Goal: Task Accomplishment & Management: Manage account settings

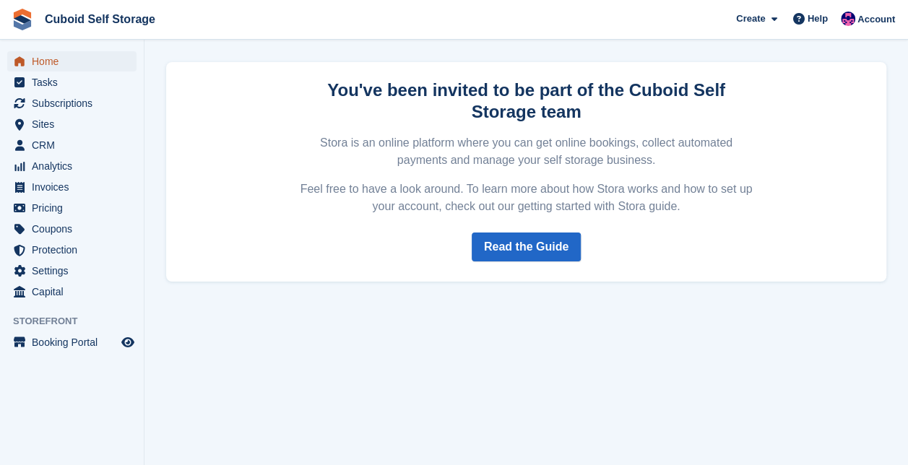
click at [44, 65] on span "Home" at bounding box center [75, 61] width 87 height 20
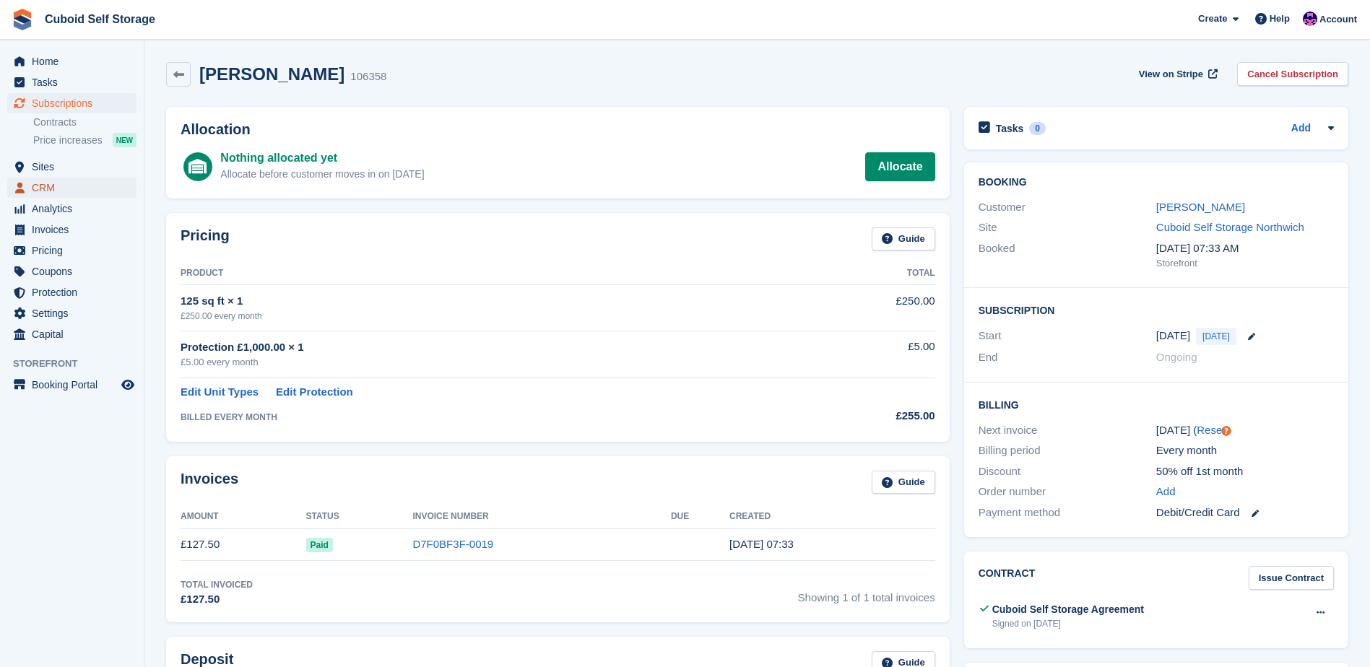
click at [75, 188] on span "CRM" at bounding box center [75, 188] width 87 height 20
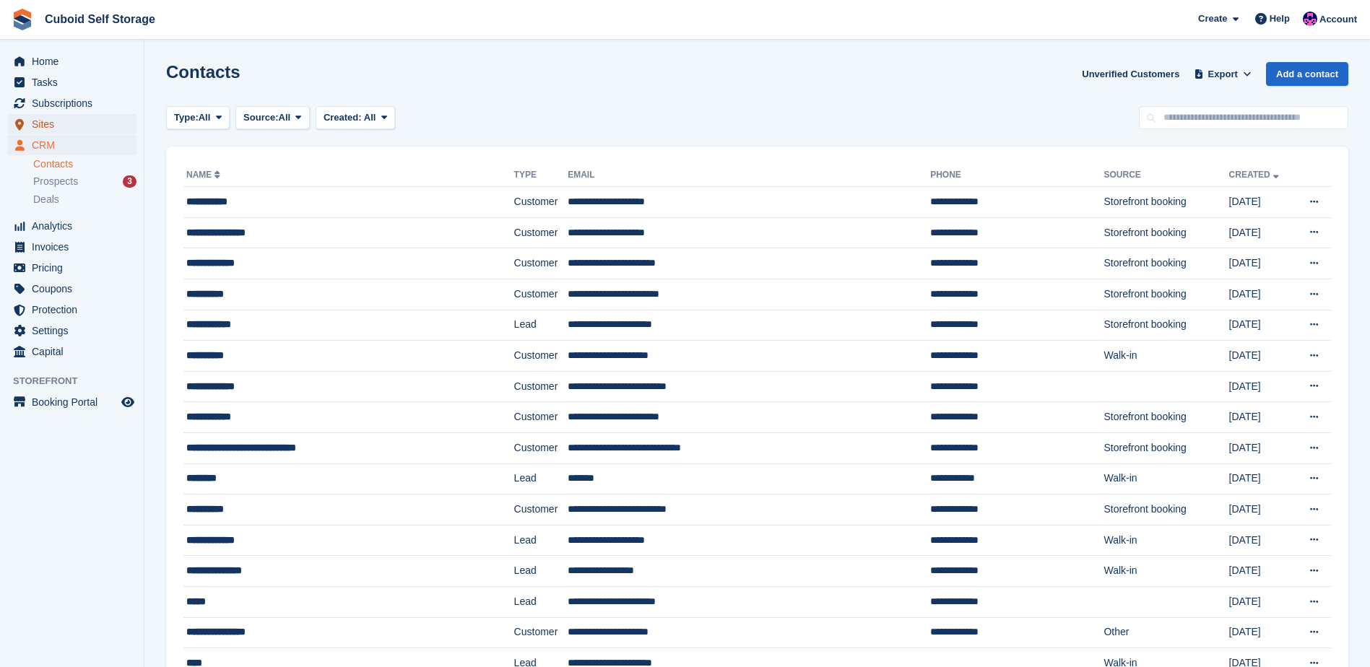
click at [85, 129] on span "Sites" at bounding box center [75, 124] width 87 height 20
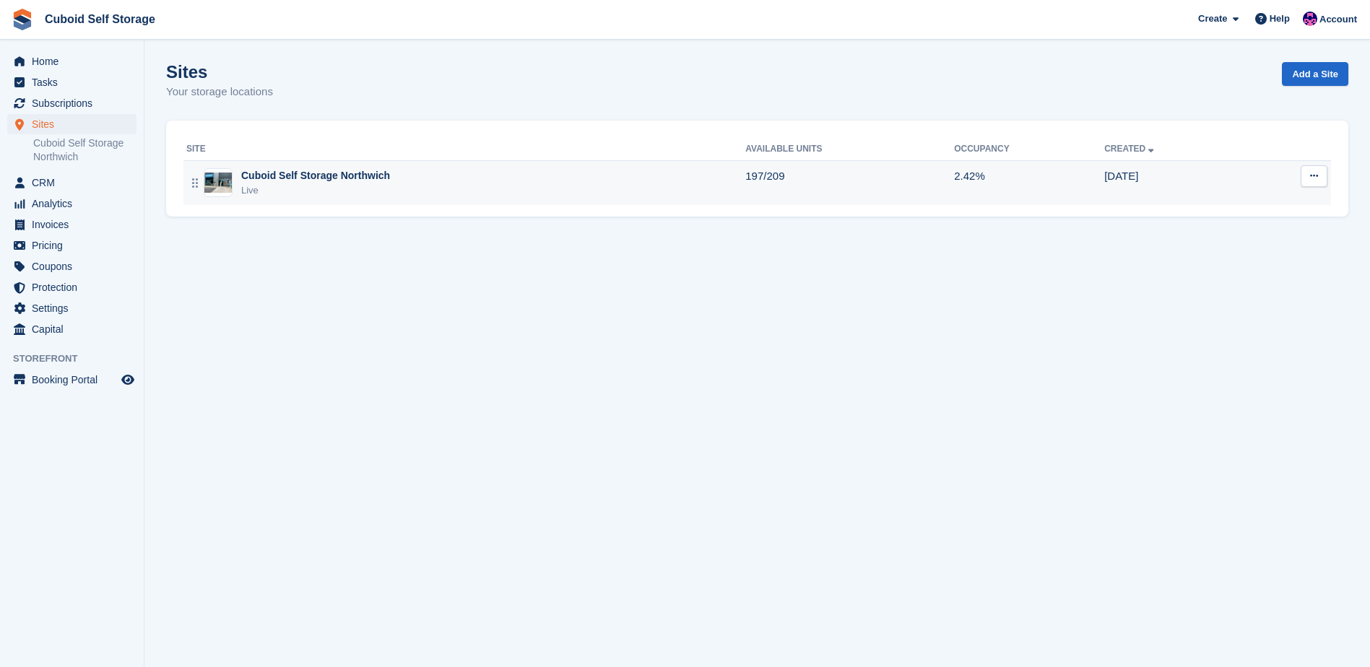
click at [301, 181] on div "Cuboid Self Storage Northwich" at bounding box center [315, 175] width 149 height 15
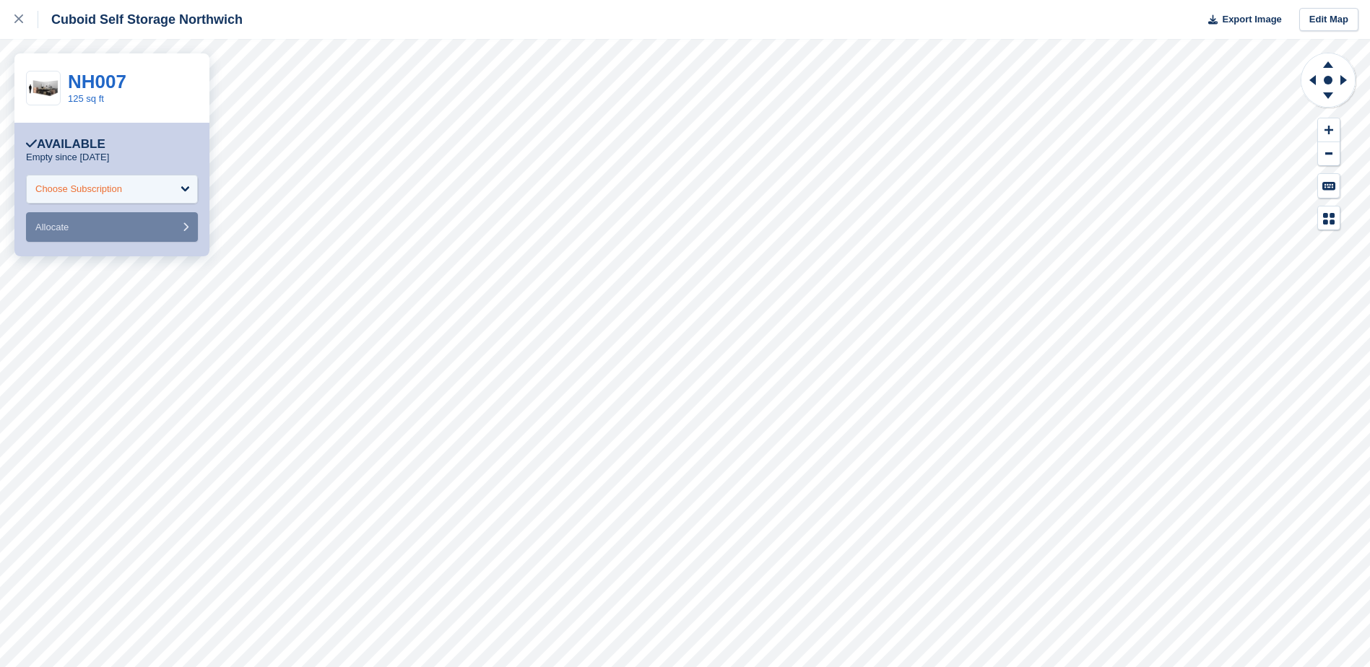
drag, startPoint x: 208, startPoint y: 207, endPoint x: 85, endPoint y: 187, distance: 124.4
click at [85, 187] on div "Choose Subscription" at bounding box center [78, 189] width 87 height 14
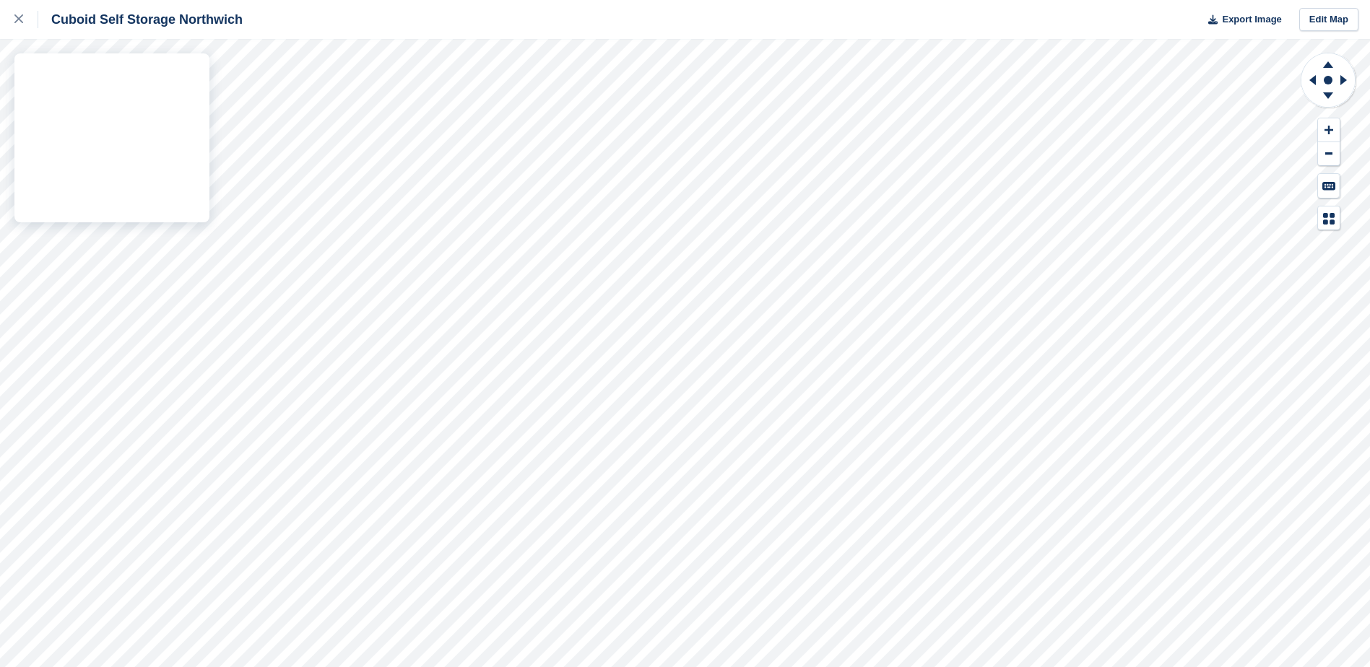
click at [82, 240] on div "Cuboid Self Storage Northwich Export Image Edit Map" at bounding box center [685, 333] width 1370 height 667
click at [22, 22] on icon at bounding box center [18, 18] width 9 height 9
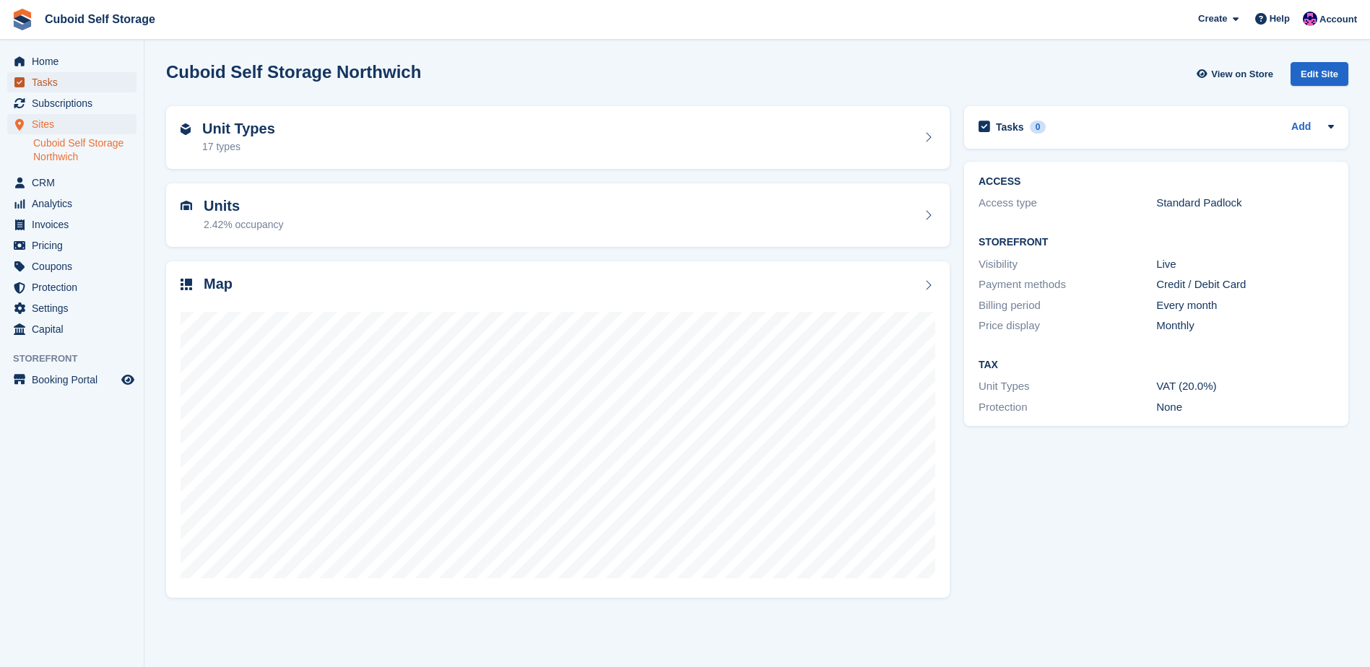
click at [103, 79] on span "Tasks" at bounding box center [75, 82] width 87 height 20
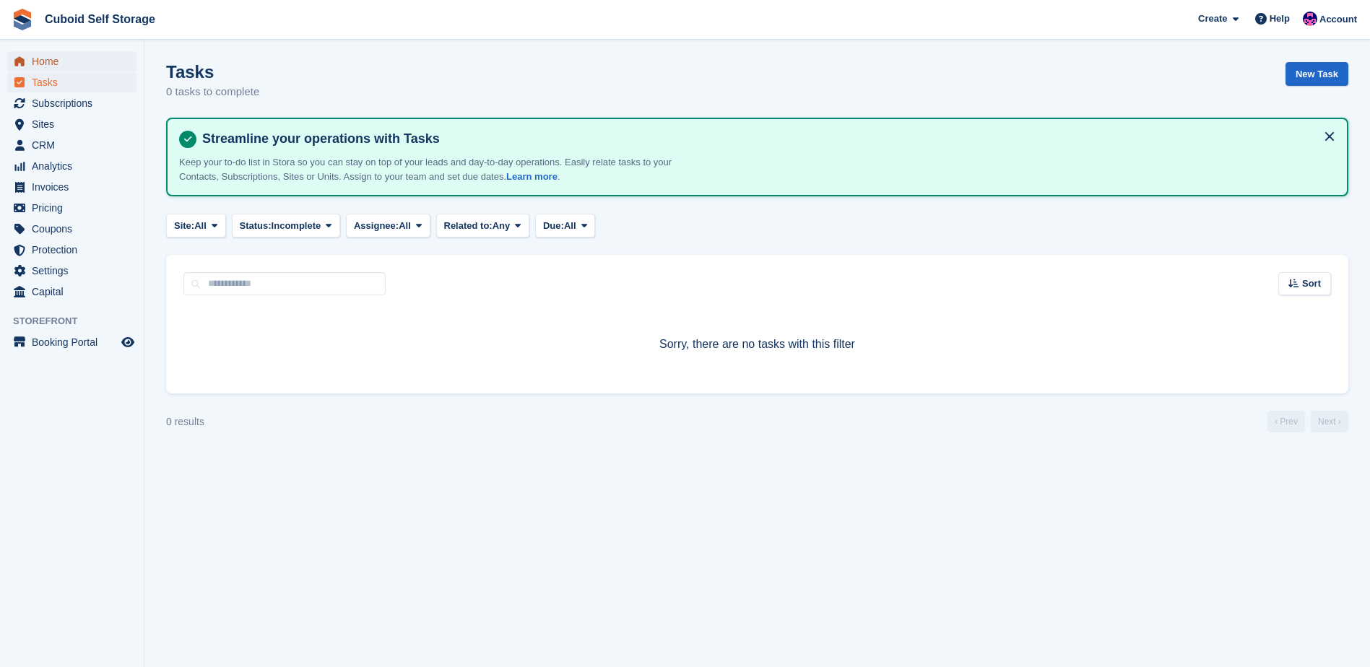
click at [90, 58] on span "Home" at bounding box center [75, 61] width 87 height 20
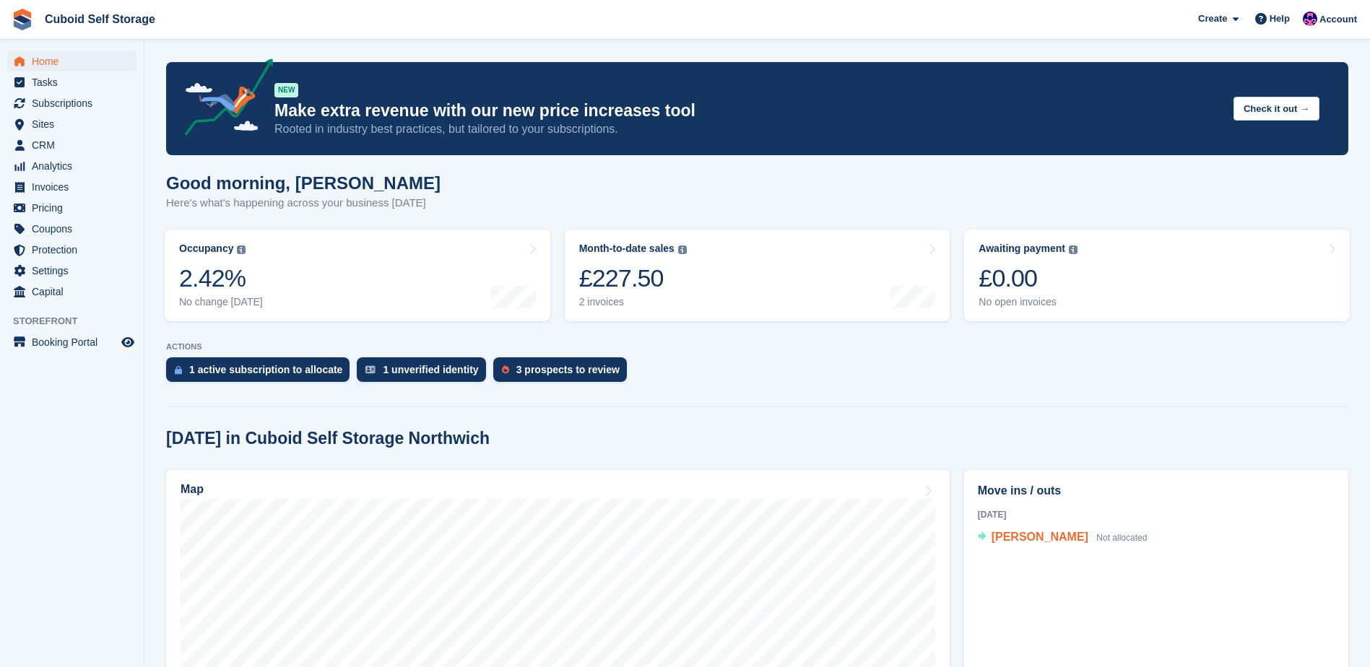
click at [1009, 547] on div "Danny Large Not allocated" at bounding box center [1069, 538] width 156 height 19
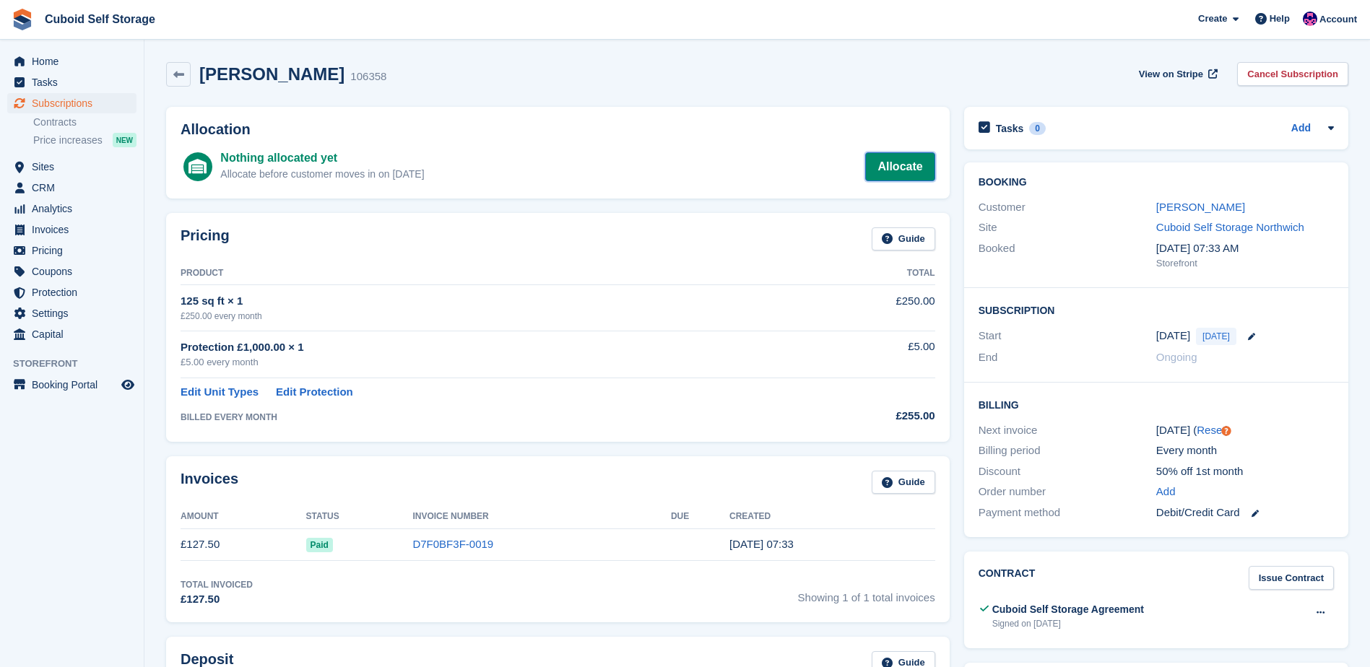
click at [896, 162] on link "Allocate" at bounding box center [899, 166] width 69 height 29
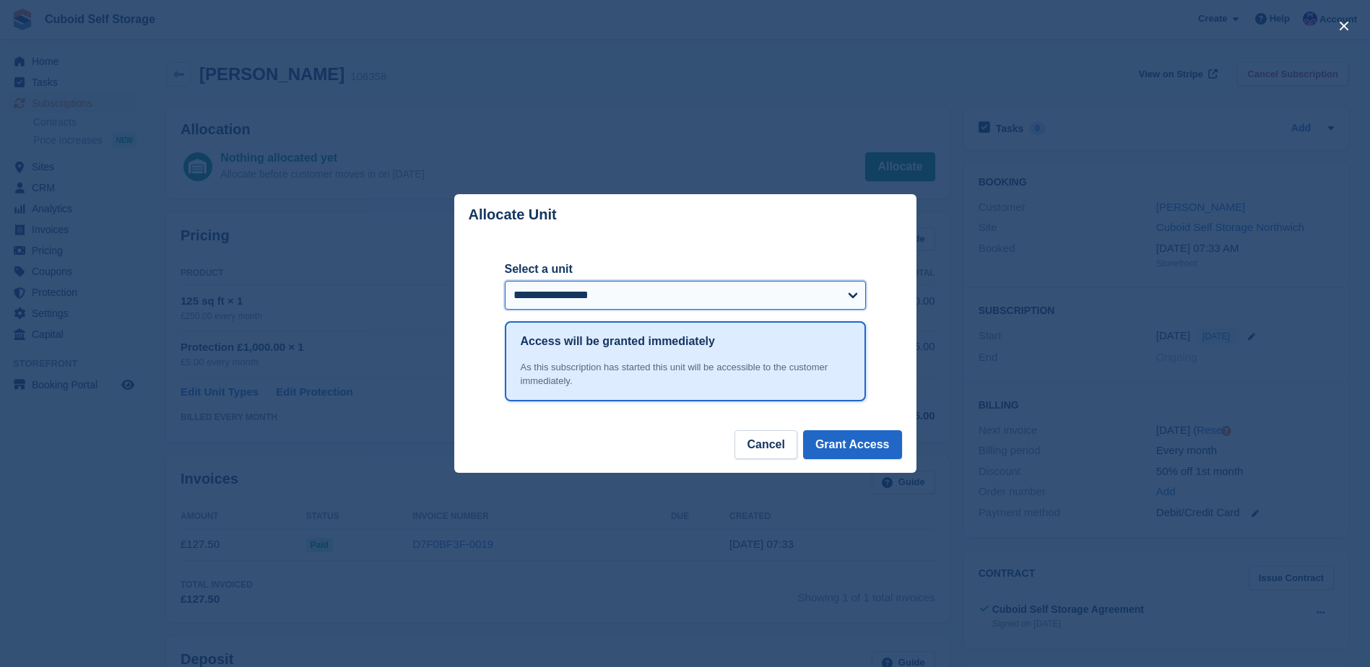
click at [600, 292] on select "**********" at bounding box center [685, 295] width 361 height 29
click at [737, 203] on header "Allocate Unit" at bounding box center [685, 214] width 462 height 41
click at [773, 446] on button "Cancel" at bounding box center [765, 444] width 62 height 29
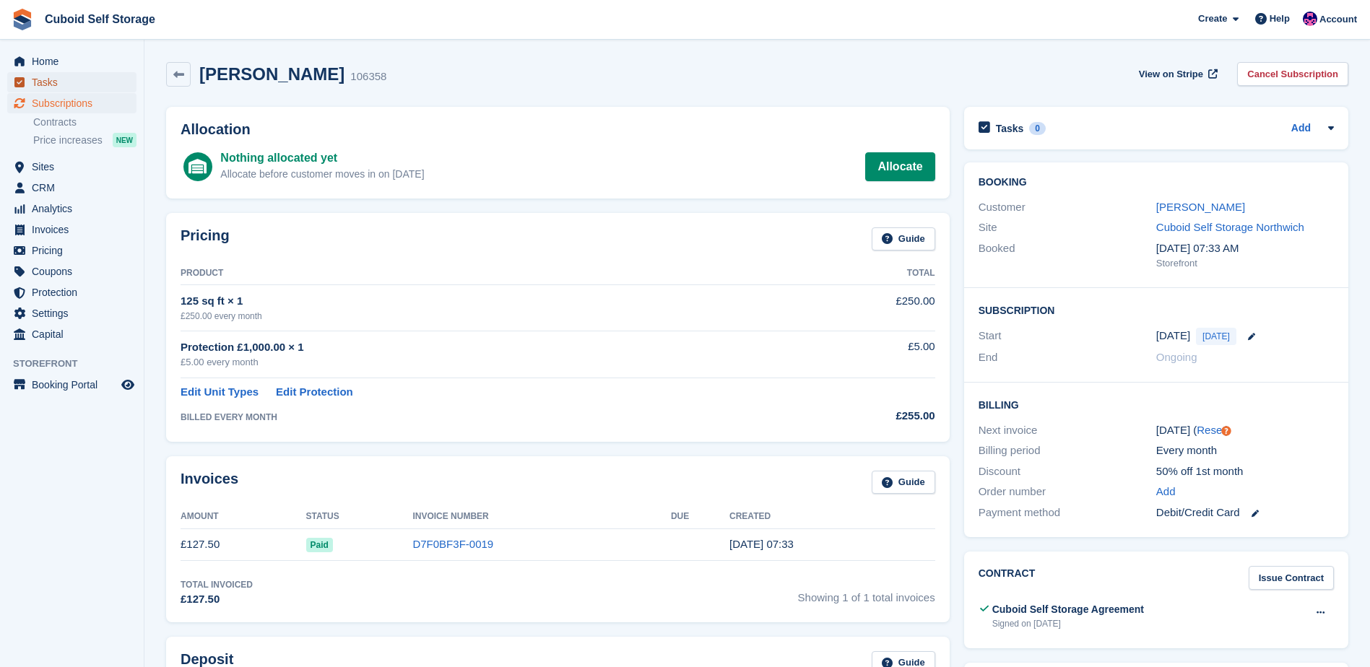
click at [50, 82] on span "Tasks" at bounding box center [75, 82] width 87 height 20
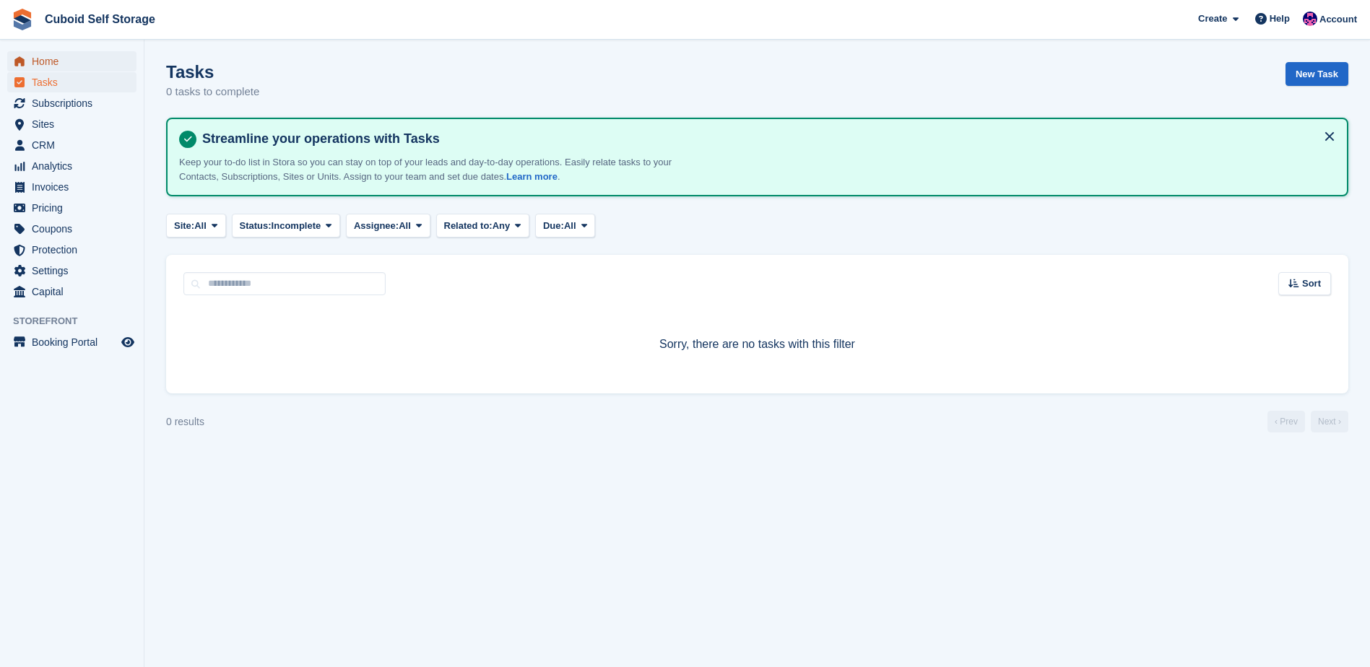
click at [56, 61] on span "Home" at bounding box center [75, 61] width 87 height 20
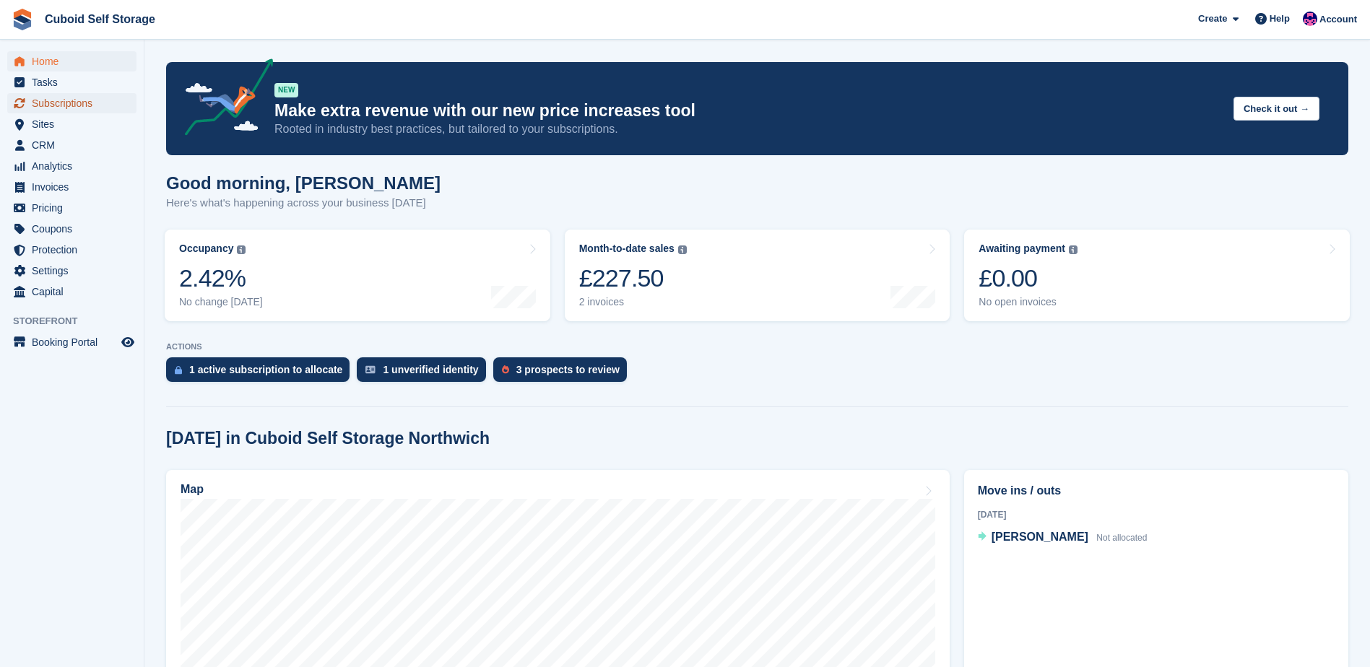
click at [48, 105] on span "Subscriptions" at bounding box center [75, 103] width 87 height 20
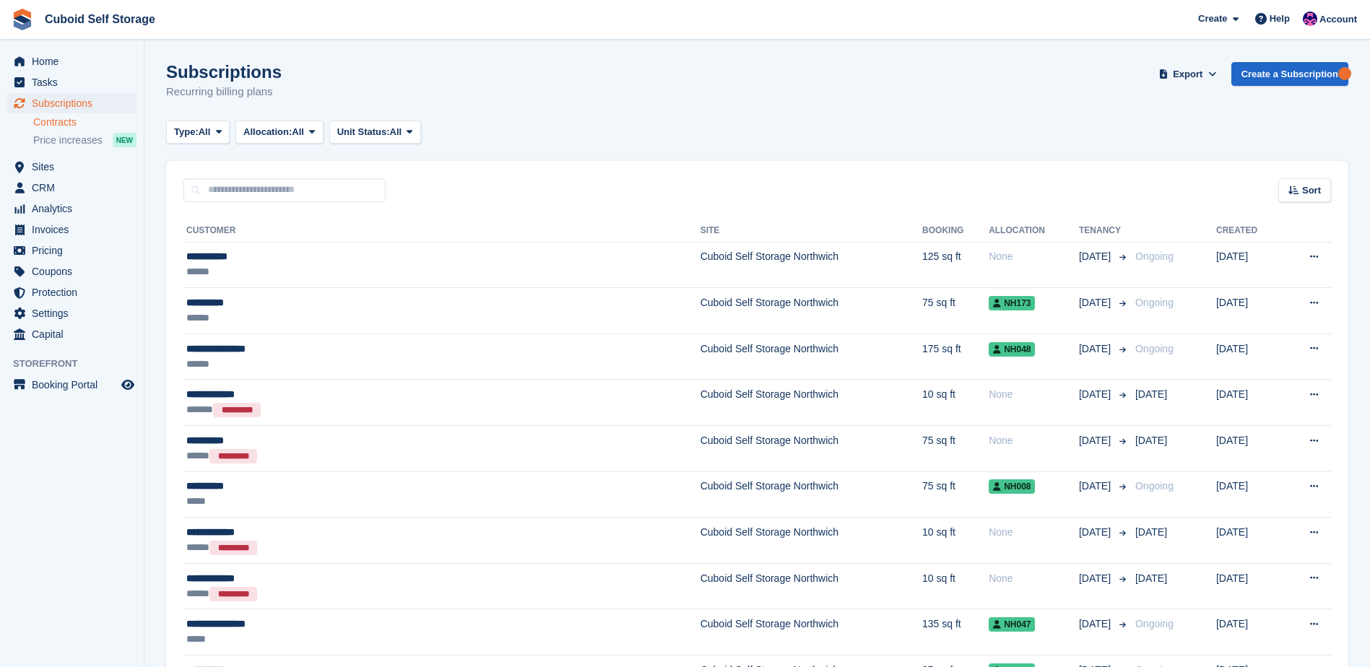
click at [49, 123] on link "Contracts" at bounding box center [84, 123] width 103 height 14
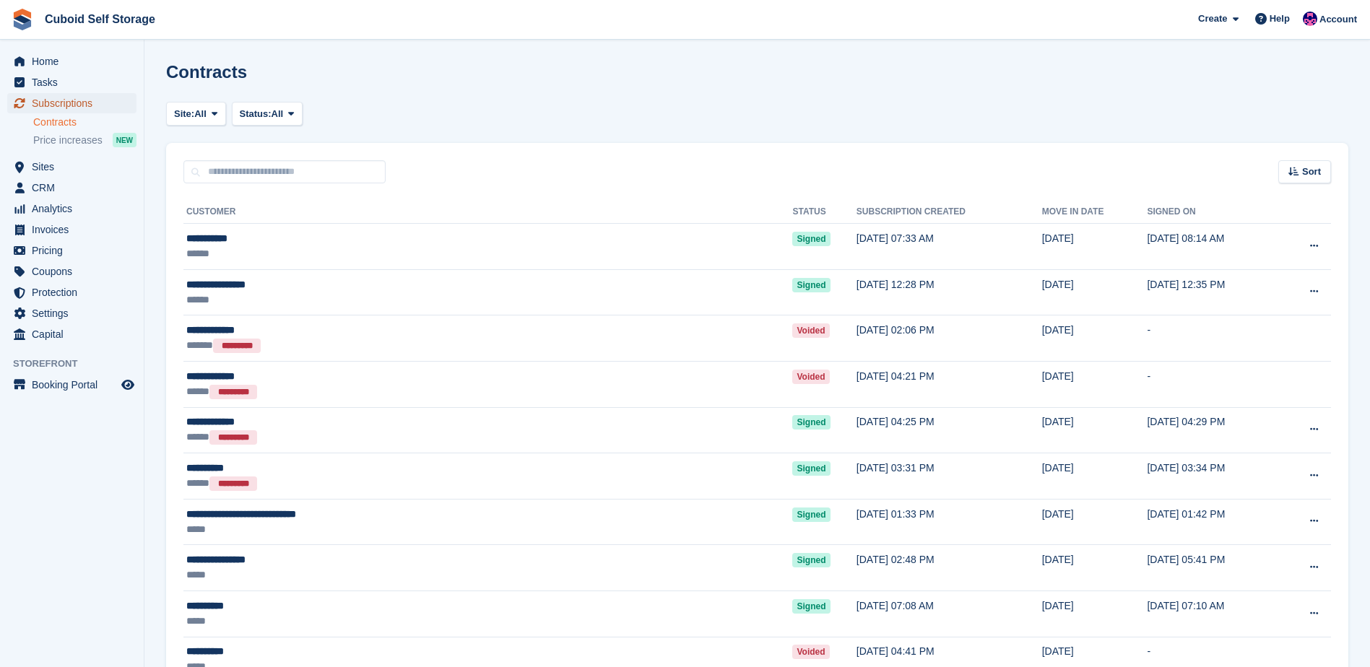
click at [59, 101] on span "Subscriptions" at bounding box center [75, 103] width 87 height 20
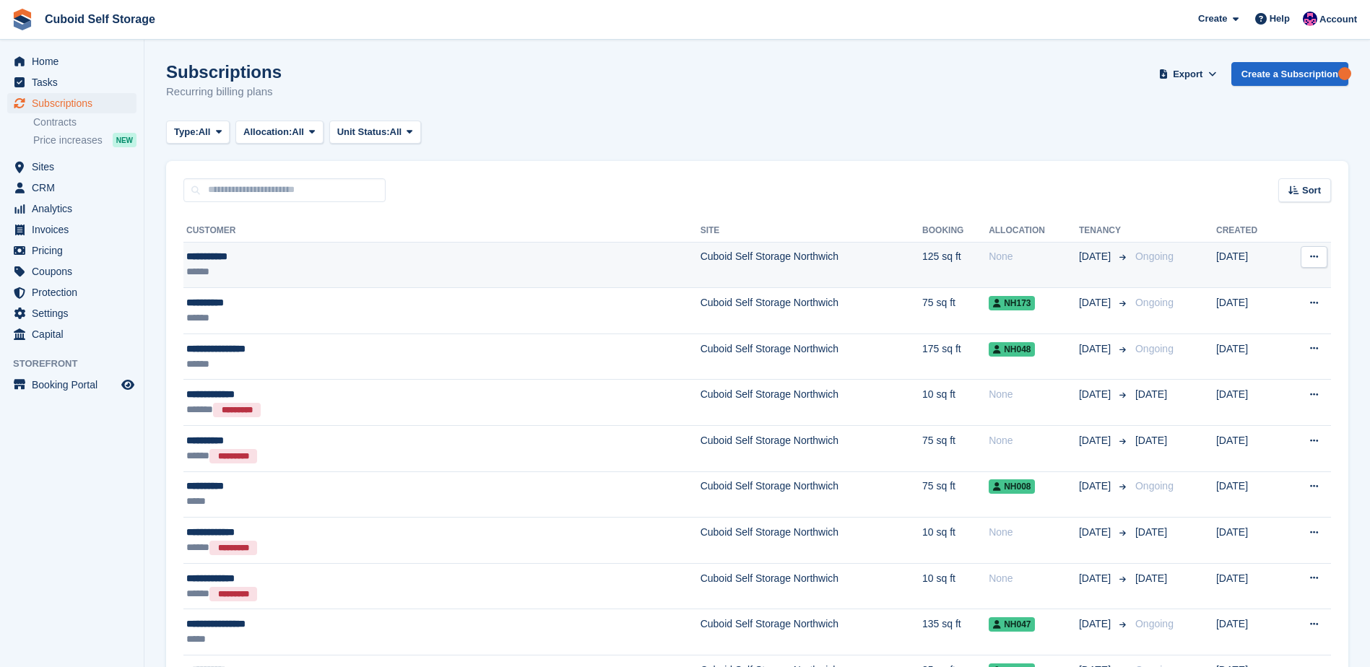
click at [252, 257] on div "**********" at bounding box center [345, 256] width 319 height 15
